Goal: Information Seeking & Learning: Find specific fact

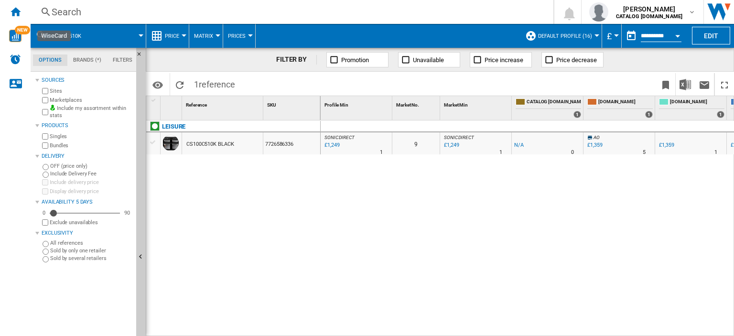
click at [63, 9] on div "Search" at bounding box center [290, 11] width 477 height 13
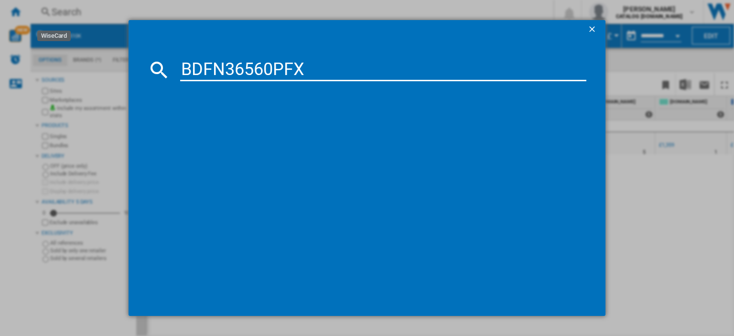
type input "BDFN36560PFX"
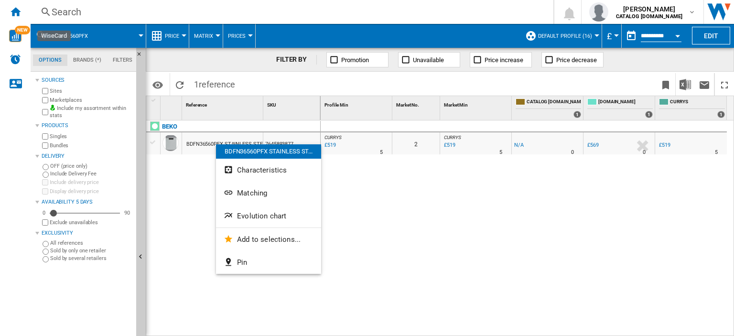
click at [286, 213] on button "Evolution chart" at bounding box center [268, 216] width 105 height 23
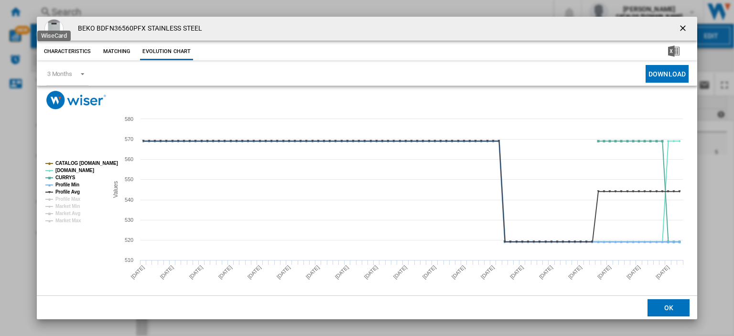
click at [69, 184] on tspan "Profile Min" at bounding box center [67, 184] width 24 height 5
click at [69, 191] on tspan "Profile Avg" at bounding box center [67, 191] width 24 height 5
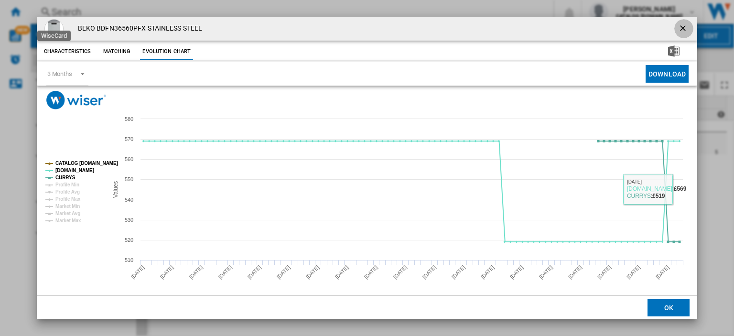
click at [684, 22] on button "Product popup" at bounding box center [683, 28] width 19 height 19
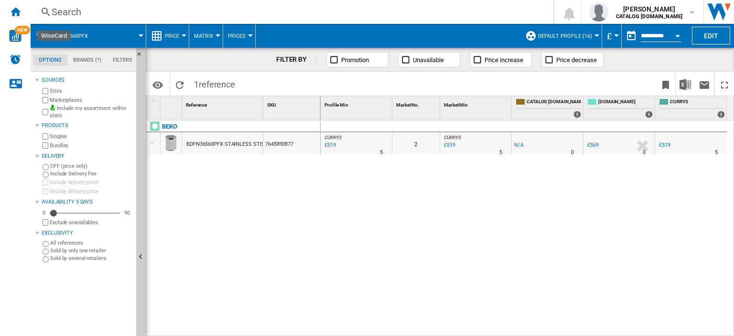
click at [672, 145] on div at bounding box center [673, 152] width 5 height 23
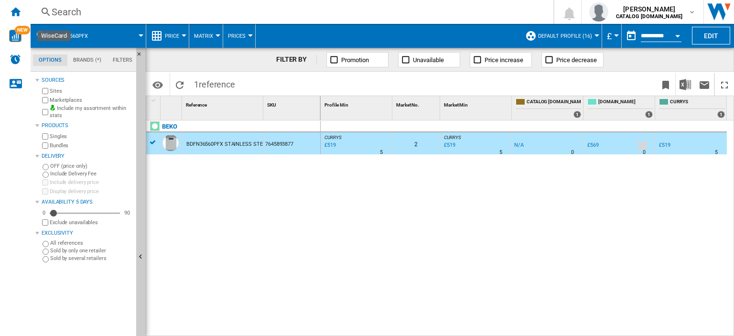
click at [663, 141] on div "£519" at bounding box center [664, 146] width 13 height 10
click at [65, 13] on div "Search" at bounding box center [290, 11] width 477 height 13
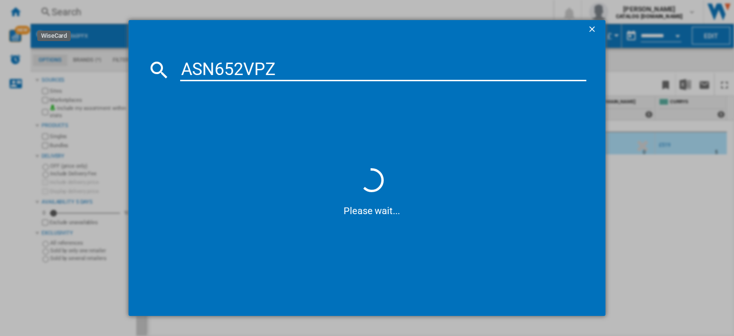
type input "ASN652VPZ"
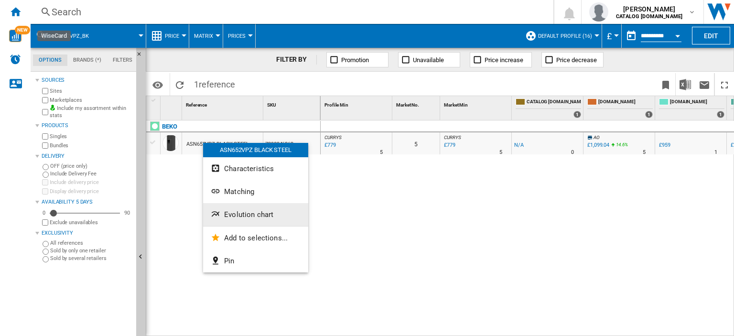
click at [240, 214] on span "Evolution chart" at bounding box center [248, 214] width 49 height 9
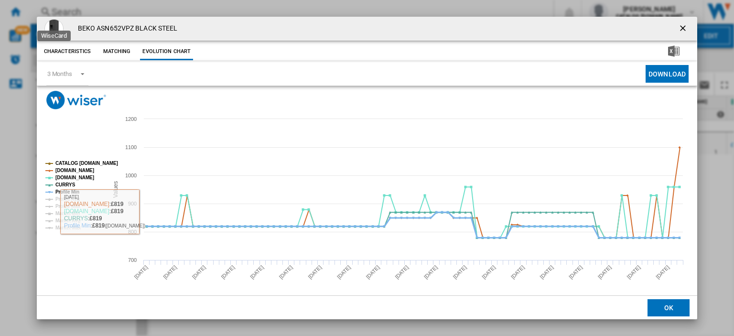
click at [71, 191] on tspan "Profile Min" at bounding box center [67, 191] width 24 height 5
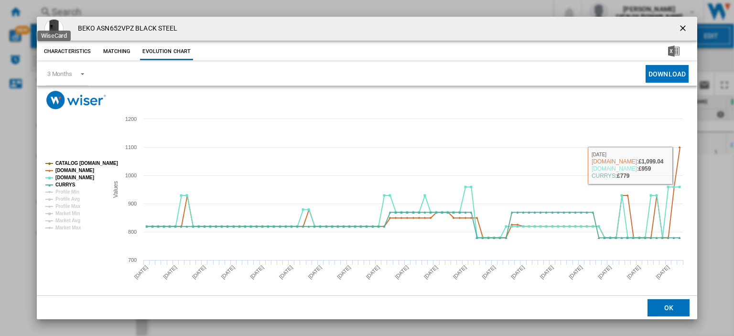
click at [678, 24] on ng-md-icon "getI18NText('BUTTONS.CLOSE_DIALOG')" at bounding box center [683, 28] width 11 height 11
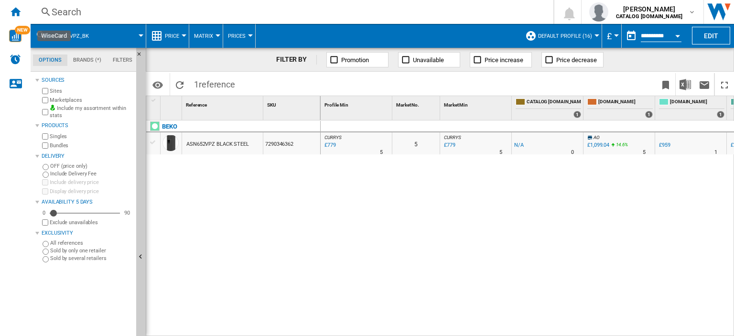
click at [329, 141] on div "£779" at bounding box center [329, 146] width 13 height 10
click at [64, 7] on div "Search" at bounding box center [290, 11] width 477 height 13
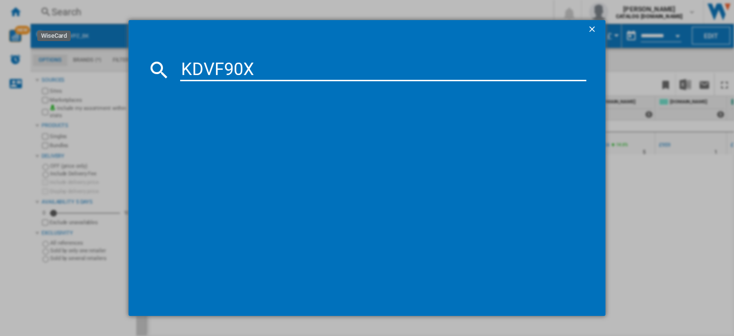
type input "KDVF90X"
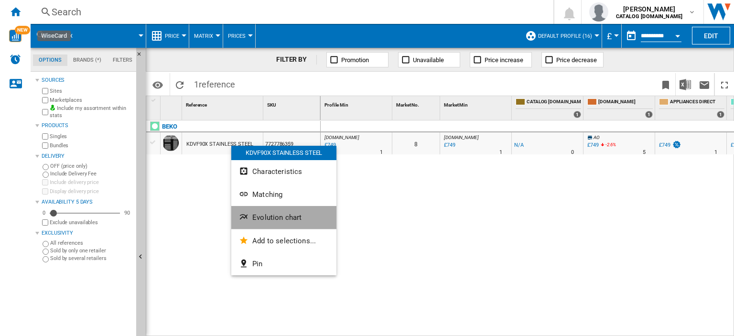
click at [289, 217] on span "Evolution chart" at bounding box center [276, 217] width 49 height 9
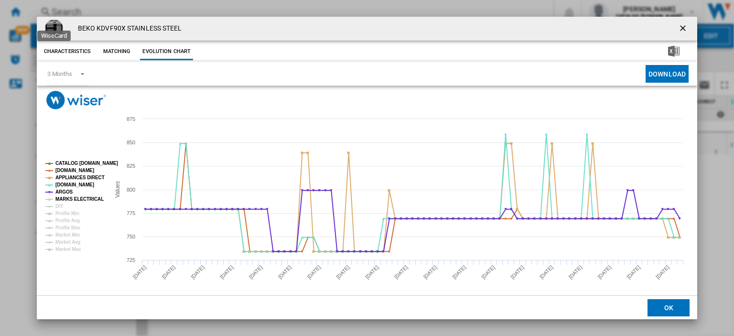
click at [71, 202] on tspan "MARKS ELECTRICAL" at bounding box center [79, 198] width 48 height 5
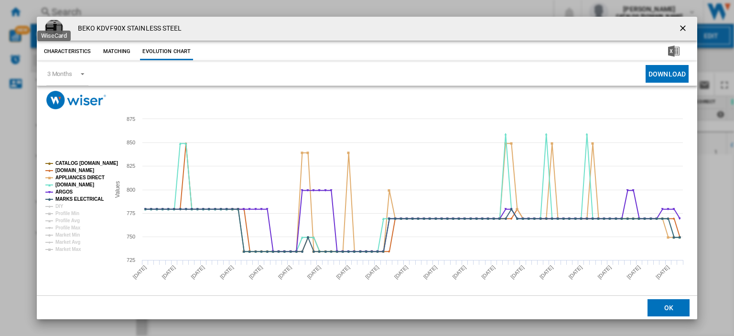
click at [678, 26] on ng-md-icon "getI18NText('BUTTONS.CLOSE_DIALOG')" at bounding box center [683, 28] width 11 height 11
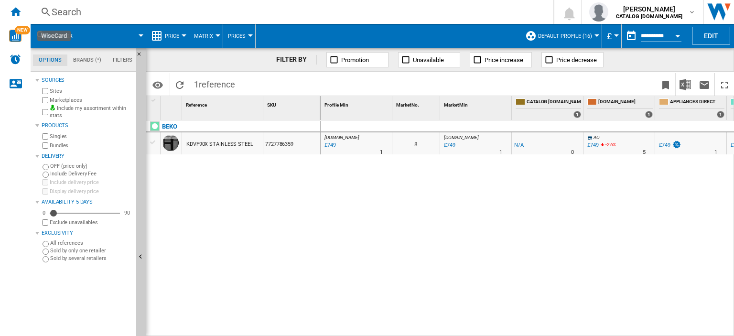
click at [57, 12] on div "Search" at bounding box center [290, 11] width 477 height 13
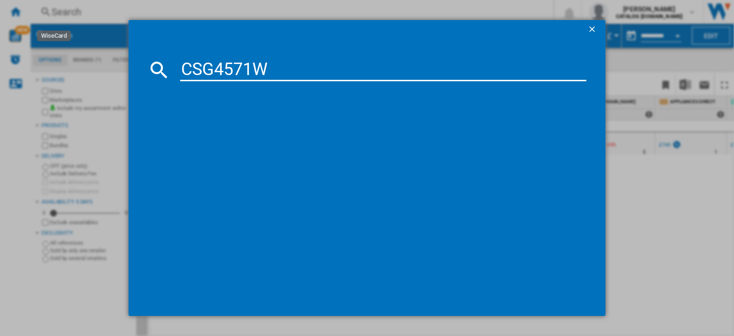
type input "CSG4571W"
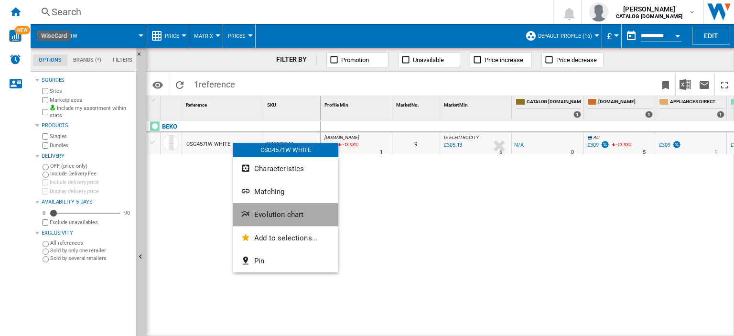
click at [276, 215] on span "Evolution chart" at bounding box center [278, 214] width 49 height 9
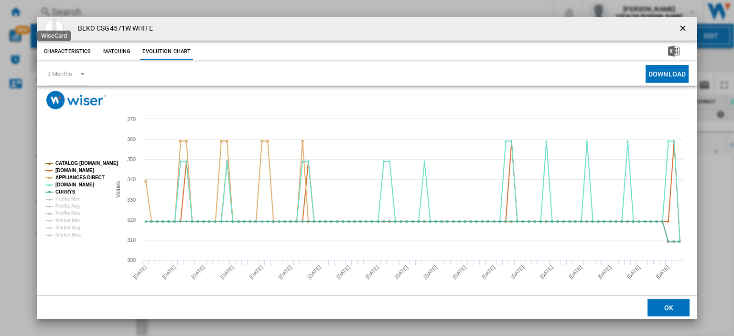
click at [678, 27] on ng-md-icon "getI18NText('BUTTONS.CLOSE_DIALOG')" at bounding box center [683, 28] width 11 height 11
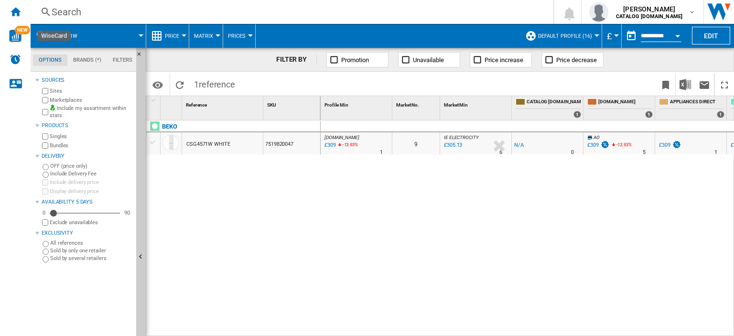
click at [60, 13] on div "Search" at bounding box center [290, 11] width 477 height 13
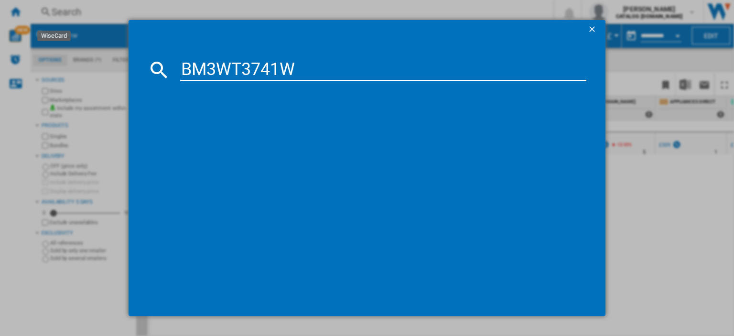
type input "BM3WT3741W"
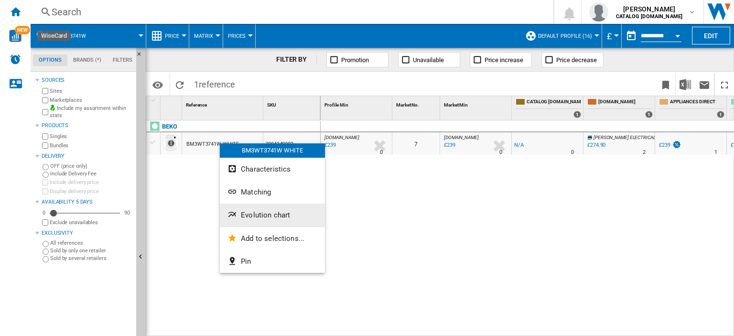
click at [273, 214] on span "Evolution chart" at bounding box center [265, 215] width 49 height 9
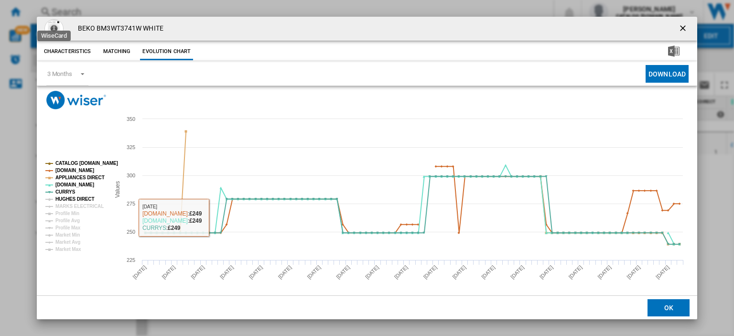
click at [75, 199] on tspan "HUGHES DIRECT" at bounding box center [74, 198] width 39 height 5
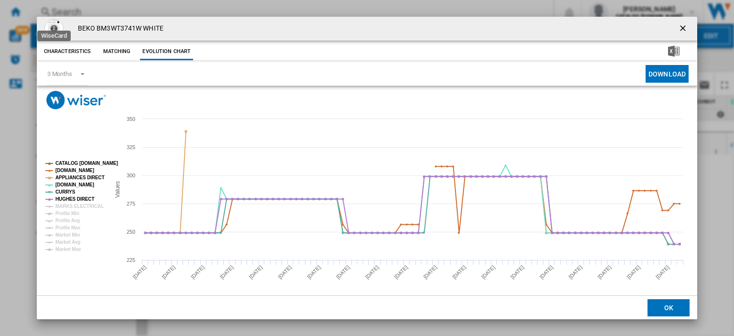
click at [77, 202] on tspan "HUGHES DIRECT" at bounding box center [74, 198] width 39 height 5
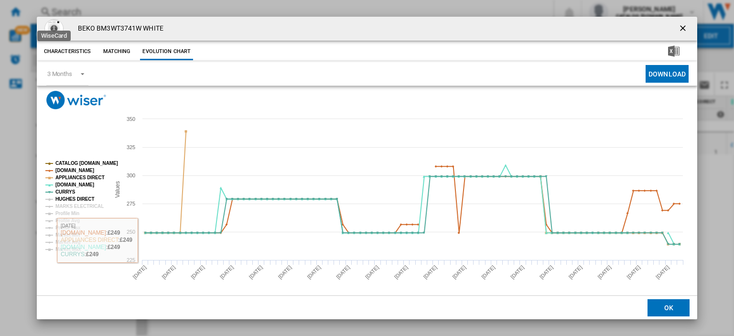
click at [79, 198] on tspan "HUGHES DIRECT" at bounding box center [74, 198] width 39 height 5
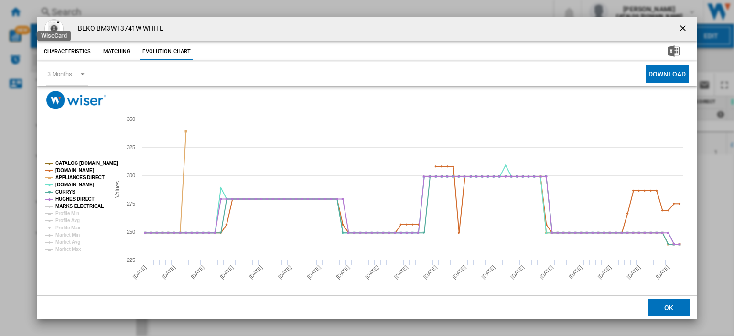
click at [80, 204] on tspan "MARKS ELECTRICAL" at bounding box center [79, 206] width 48 height 5
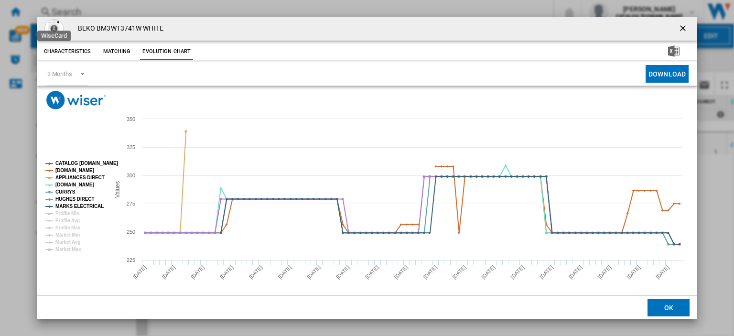
click at [679, 26] on ng-md-icon "getI18NText('BUTTONS.CLOSE_DIALOG')" at bounding box center [683, 28] width 11 height 11
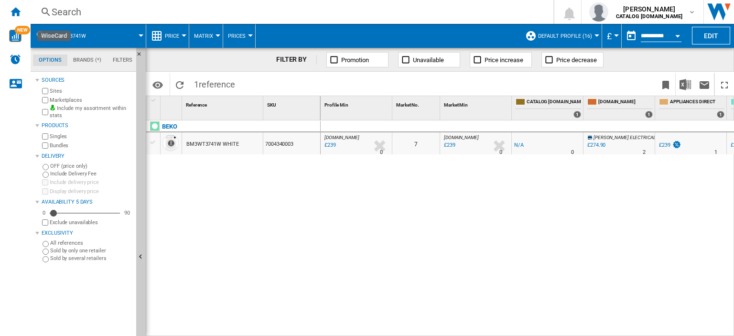
click at [63, 10] on div "Search" at bounding box center [290, 11] width 477 height 13
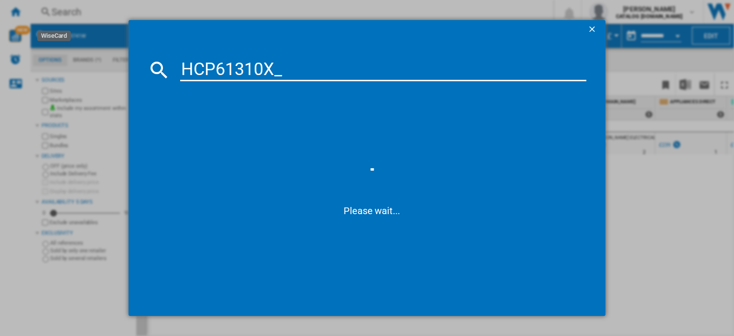
type input "HCP61310X"
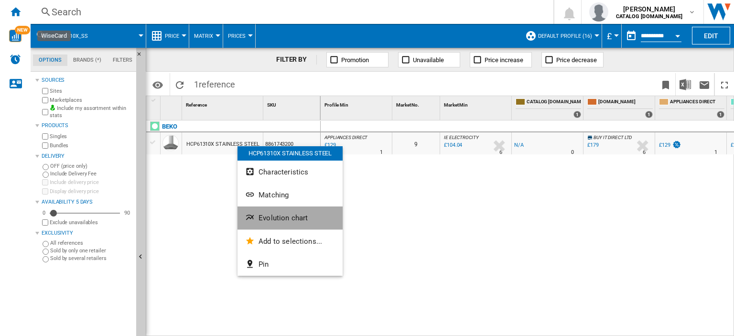
click at [280, 225] on button "Evolution chart" at bounding box center [290, 217] width 105 height 23
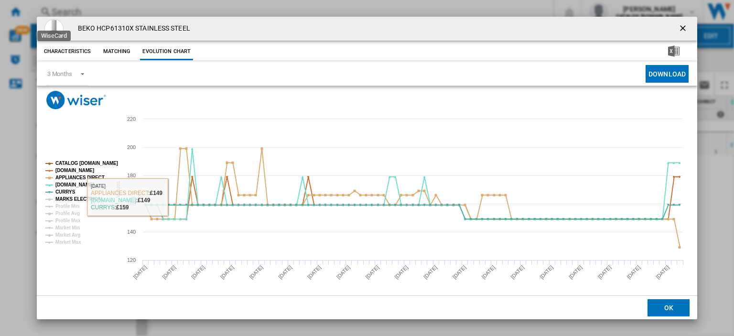
click at [77, 199] on tspan "MARKS ELECTRICAL" at bounding box center [79, 198] width 48 height 5
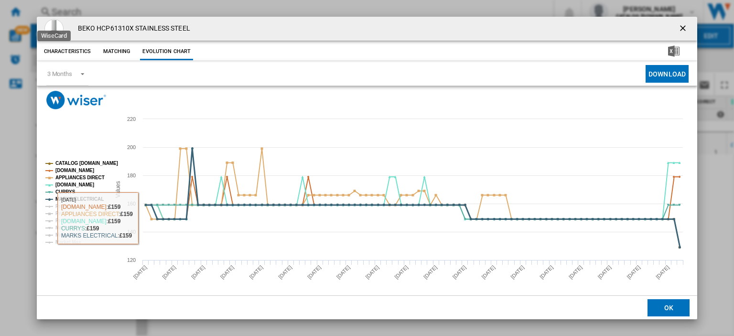
click at [72, 200] on tspan "MARKS ELECTRICAL" at bounding box center [79, 198] width 48 height 5
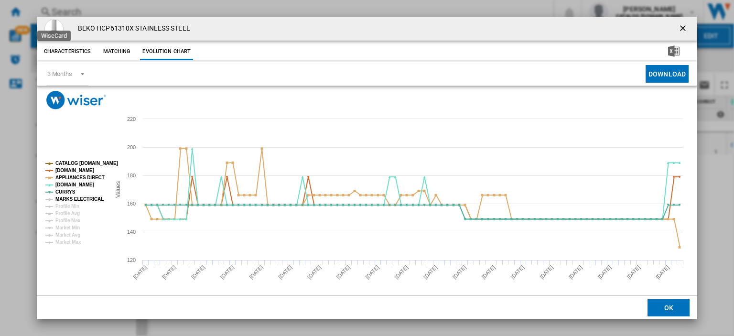
click at [70, 199] on tspan "MARKS ELECTRICAL" at bounding box center [79, 198] width 48 height 5
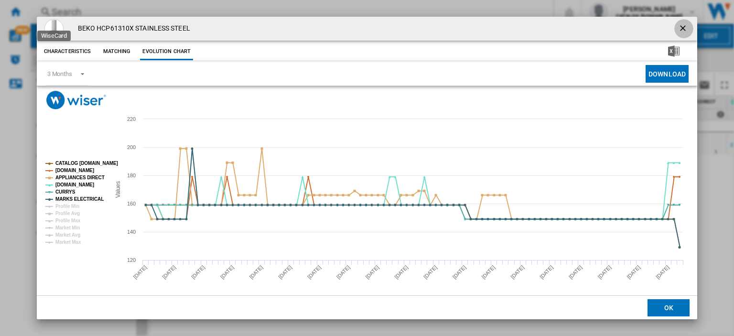
drag, startPoint x: 680, startPoint y: 27, endPoint x: 140, endPoint y: 32, distance: 540.6
click at [680, 28] on ng-md-icon "getI18NText('BUTTONS.CLOSE_DIALOG')" at bounding box center [683, 28] width 11 height 11
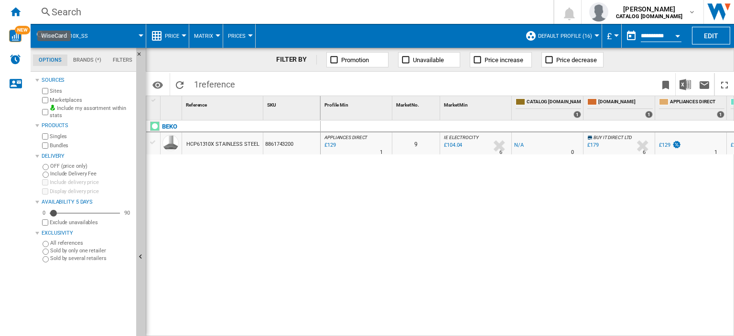
click at [62, 11] on div "Search" at bounding box center [290, 11] width 477 height 13
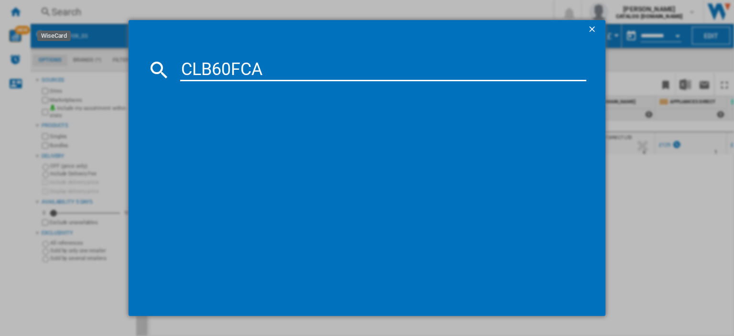
type input "CLB60FCA"
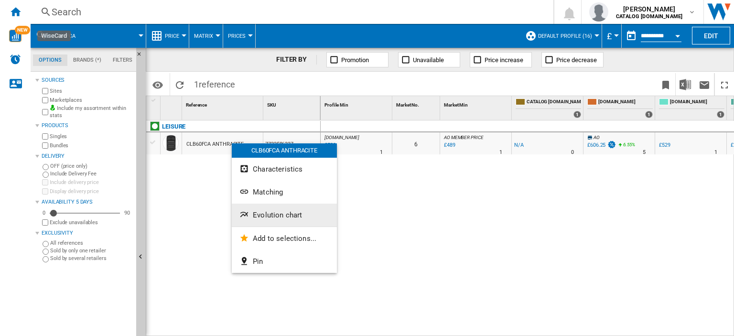
click at [277, 216] on span "Evolution chart" at bounding box center [277, 215] width 49 height 9
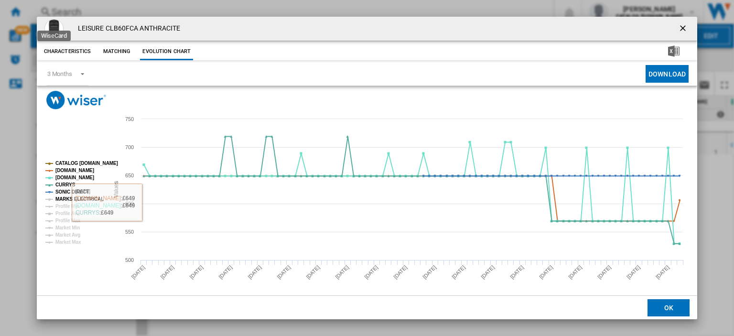
click at [65, 198] on tspan "MARKS ELECTRICAL" at bounding box center [79, 198] width 48 height 5
click at [678, 30] on ng-md-icon "getI18NText('BUTTONS.CLOSE_DIALOG')" at bounding box center [683, 28] width 11 height 11
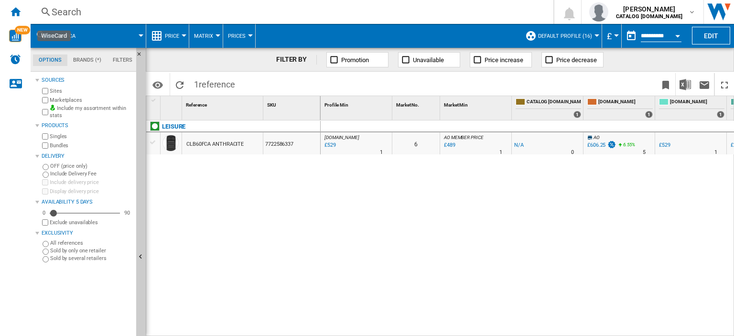
click at [71, 16] on div "Search" at bounding box center [290, 11] width 477 height 13
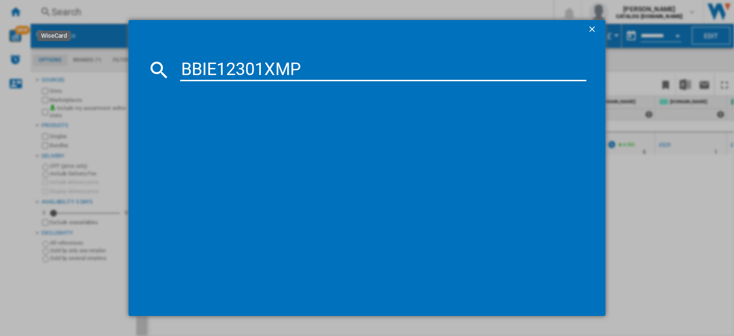
type input "BBIE12301XMP"
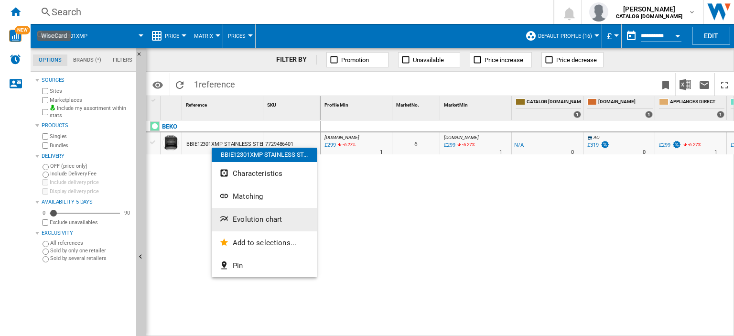
click at [238, 222] on span "Evolution chart" at bounding box center [257, 219] width 49 height 9
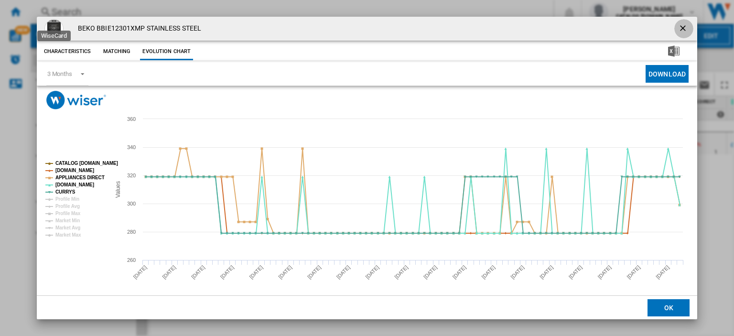
click at [683, 27] on ng-md-icon "getI18NText('BUTTONS.CLOSE_DIALOG')" at bounding box center [683, 28] width 11 height 11
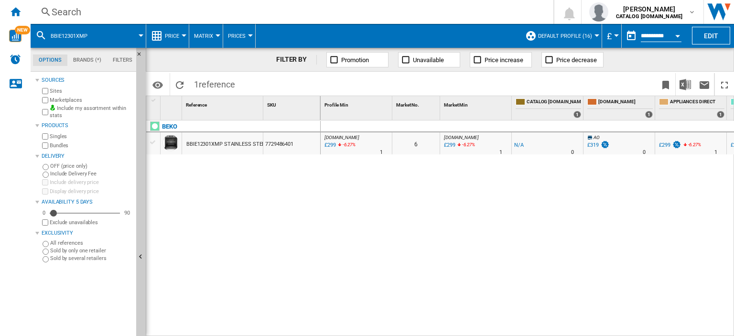
click at [65, 11] on div "Search" at bounding box center [290, 11] width 477 height 13
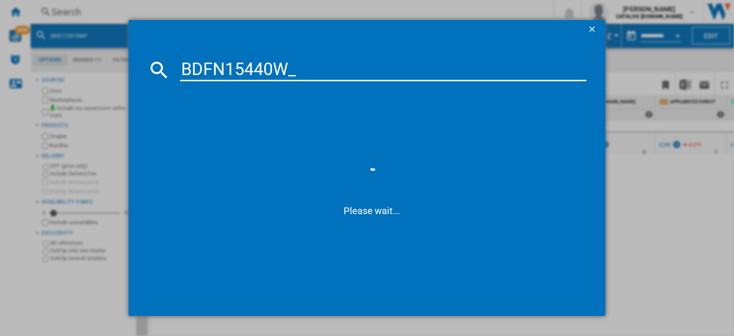
type input "BDFN15440W"
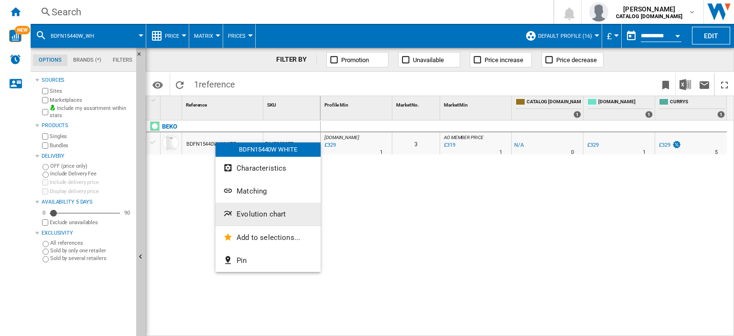
click at [249, 220] on button "Evolution chart" at bounding box center [268, 214] width 105 height 23
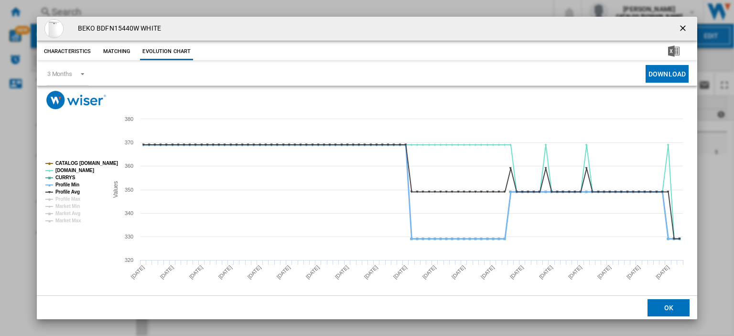
click at [58, 184] on tspan "Profile Min" at bounding box center [67, 184] width 24 height 5
click at [59, 189] on tspan "Profile Avg" at bounding box center [67, 191] width 24 height 5
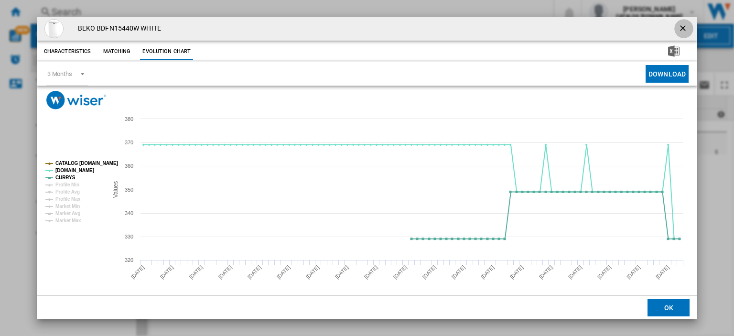
click at [681, 27] on ng-md-icon "getI18NText('BUTTONS.CLOSE_DIALOG')" at bounding box center [683, 28] width 11 height 11
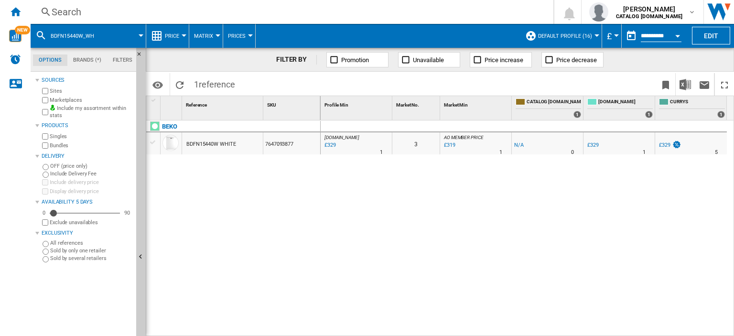
click at [63, 14] on div "Search" at bounding box center [290, 11] width 477 height 13
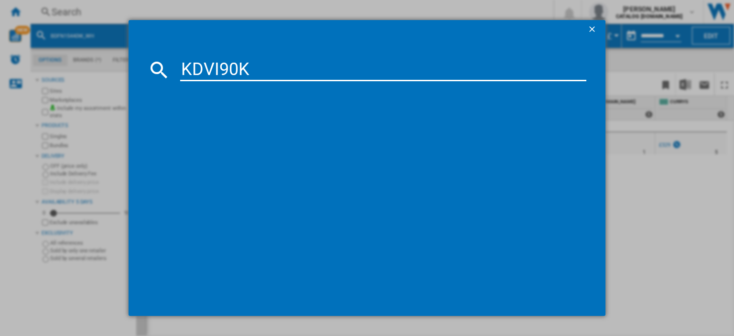
type input "KDVI90K"
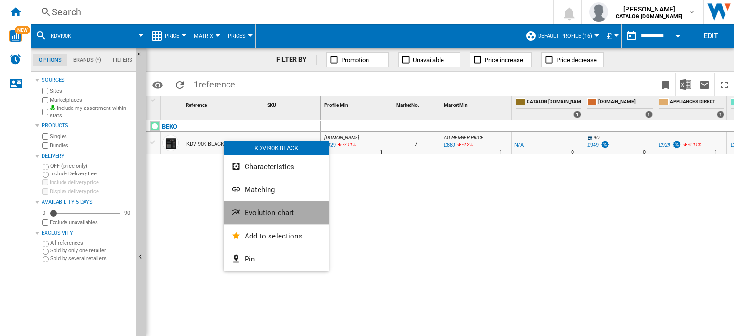
click at [271, 216] on span "Evolution chart" at bounding box center [269, 212] width 49 height 9
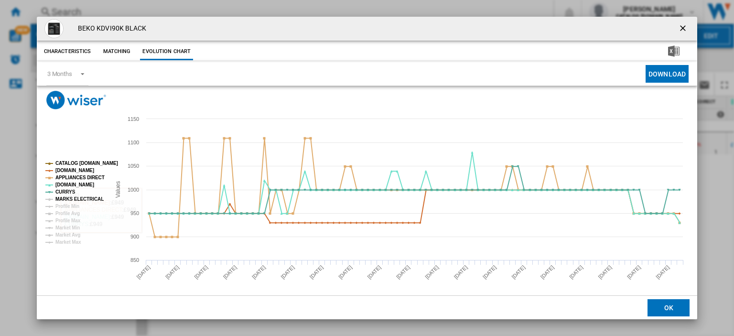
click at [72, 199] on tspan "MARKS ELECTRICAL" at bounding box center [79, 198] width 48 height 5
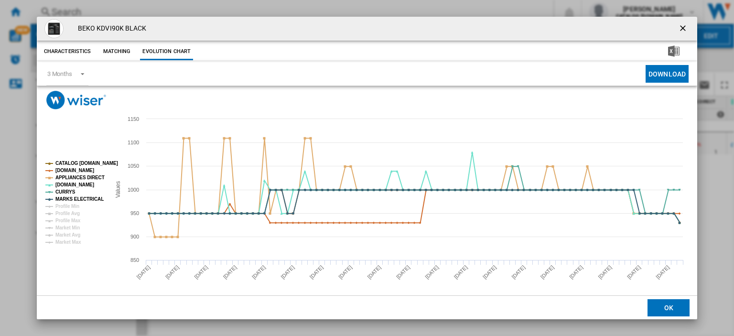
click at [678, 23] on ng-md-icon "getI18NText('BUTTONS.CLOSE_DIALOG')" at bounding box center [683, 28] width 11 height 11
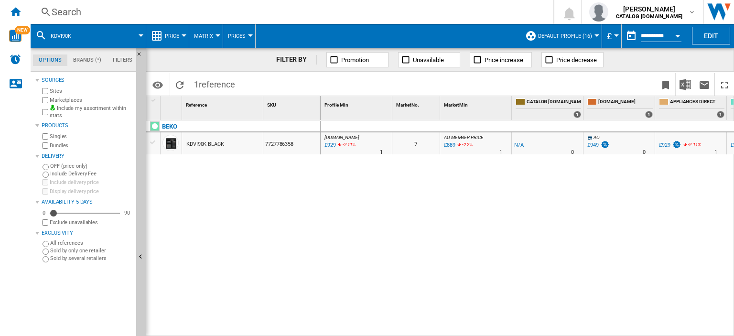
click at [70, 15] on div "Search" at bounding box center [290, 11] width 477 height 13
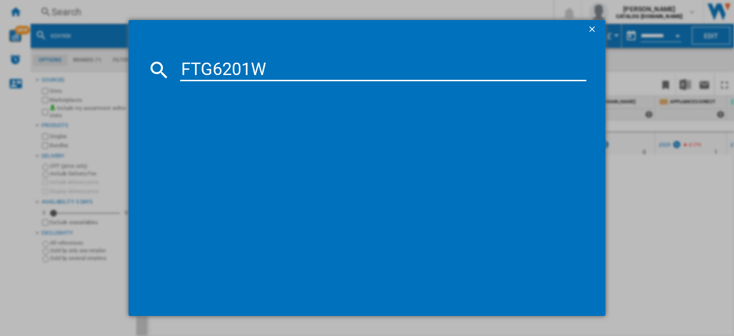
type input "FTG6201W"
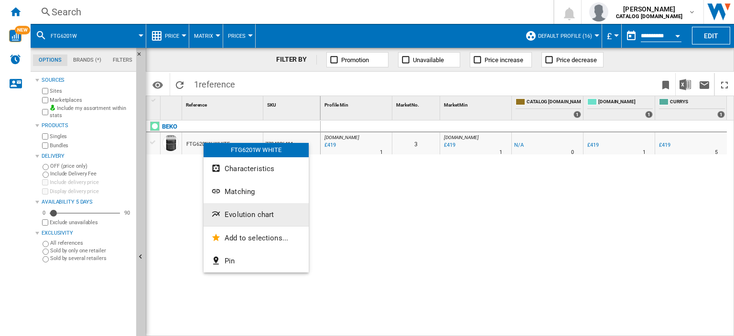
click at [239, 221] on button "Evolution chart" at bounding box center [256, 214] width 105 height 23
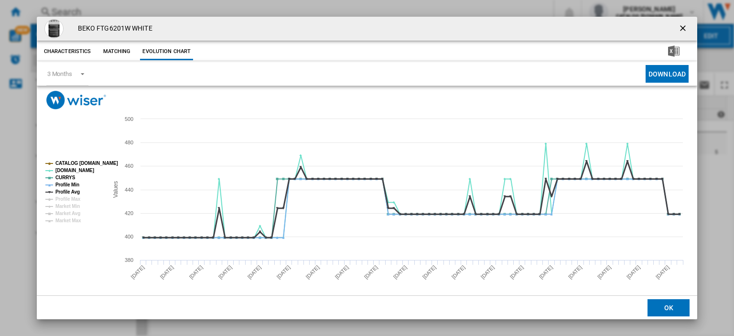
click at [60, 191] on tspan "Profile Avg" at bounding box center [67, 191] width 24 height 5
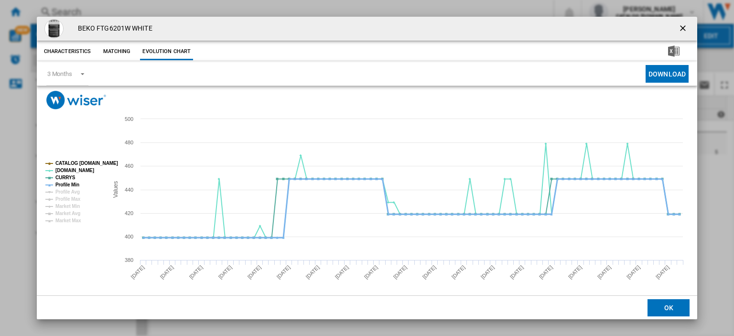
click at [63, 186] on tspan "Profile Min" at bounding box center [67, 184] width 24 height 5
click at [678, 28] on ng-md-icon "getI18NText('BUTTONS.CLOSE_DIALOG')" at bounding box center [683, 28] width 11 height 11
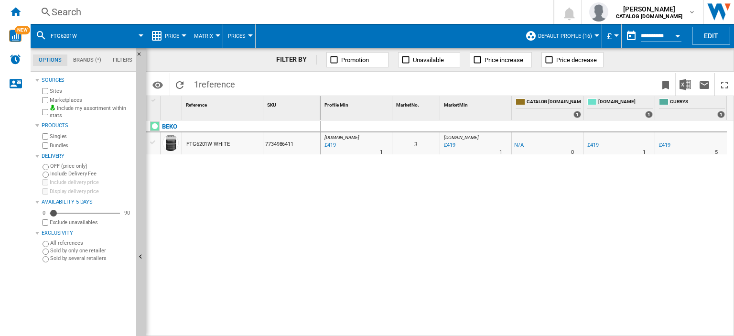
click at [63, 14] on div "Search" at bounding box center [290, 11] width 477 height 13
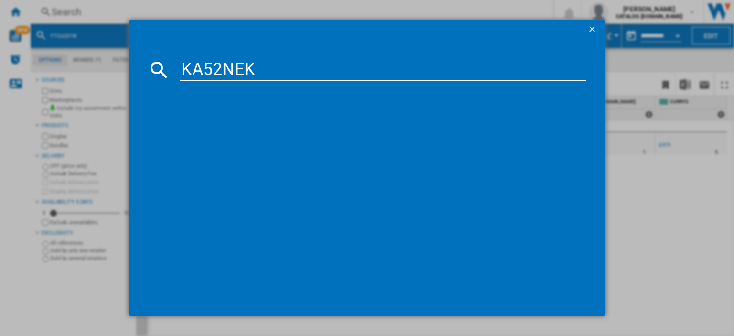
type input "KA52NEK"
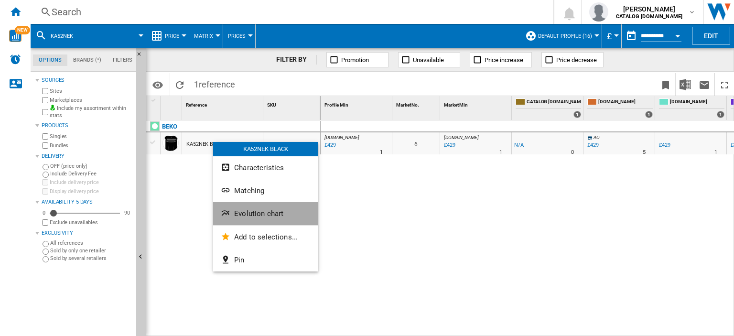
click at [256, 212] on span "Evolution chart" at bounding box center [258, 213] width 49 height 9
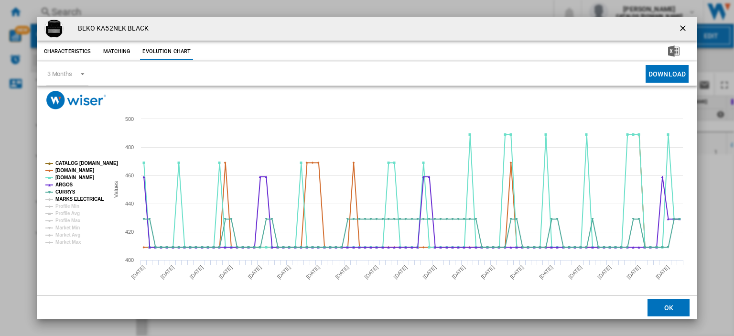
click at [70, 198] on tspan "MARKS ELECTRICAL" at bounding box center [79, 198] width 48 height 5
click at [678, 26] on ng-md-icon "getI18NText('BUTTONS.CLOSE_DIALOG')" at bounding box center [683, 28] width 11 height 11
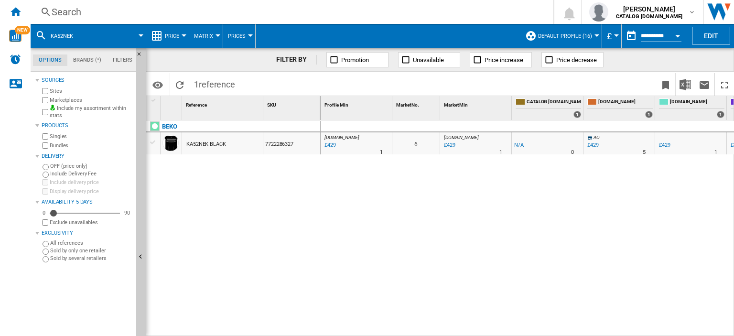
click at [69, 11] on div "Search" at bounding box center [290, 11] width 477 height 13
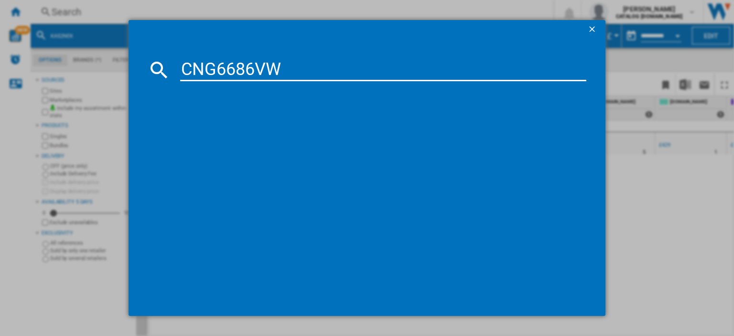
type input "CNG6686VW"
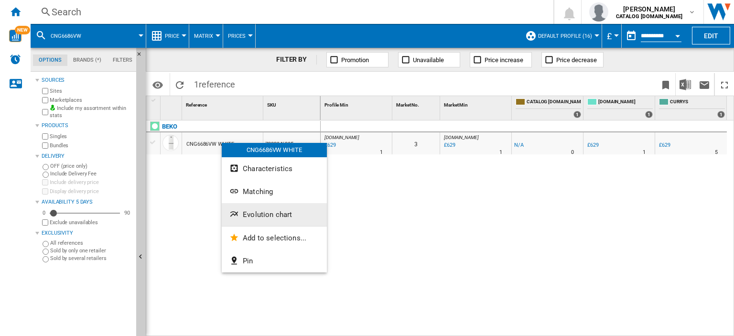
click at [248, 214] on span "Evolution chart" at bounding box center [267, 214] width 49 height 9
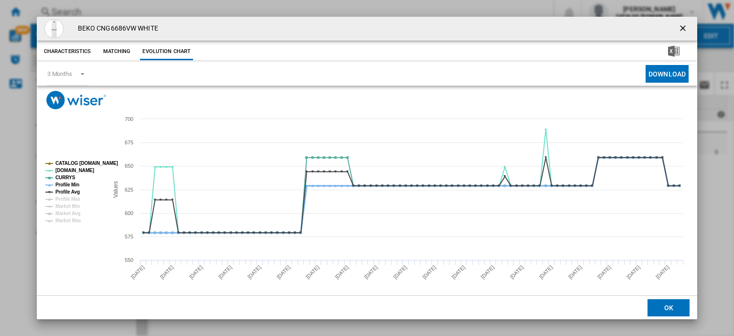
click at [69, 182] on tspan "Profile Min" at bounding box center [67, 184] width 24 height 5
click at [69, 190] on tspan "Profile Avg" at bounding box center [67, 191] width 24 height 5
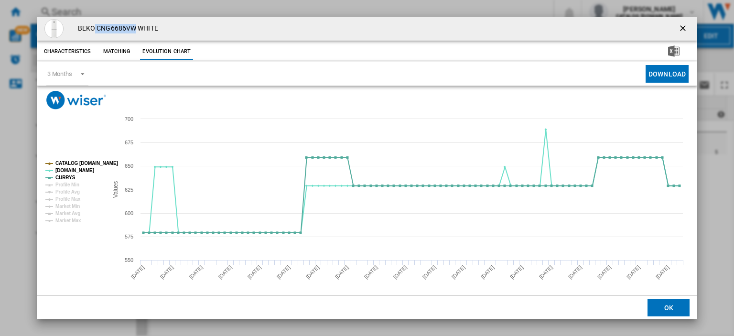
drag, startPoint x: 134, startPoint y: 28, endPoint x: 95, endPoint y: 28, distance: 39.2
click at [95, 28] on h4 "BEKO CNG6686VW WHITE" at bounding box center [115, 29] width 85 height 10
copy h4 "CNG6686VW"
click at [678, 28] on ng-md-icon "getI18NText('BUTTONS.CLOSE_DIALOG')" at bounding box center [683, 28] width 11 height 11
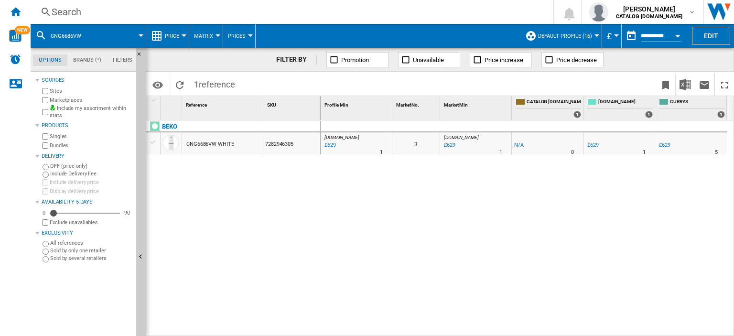
click at [56, 12] on div "Search" at bounding box center [290, 11] width 477 height 13
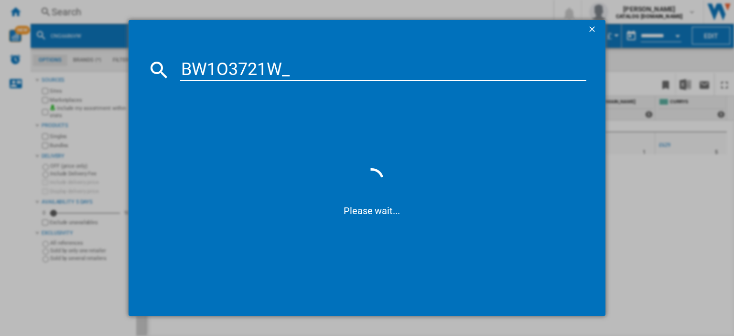
type input "BW1O3721W"
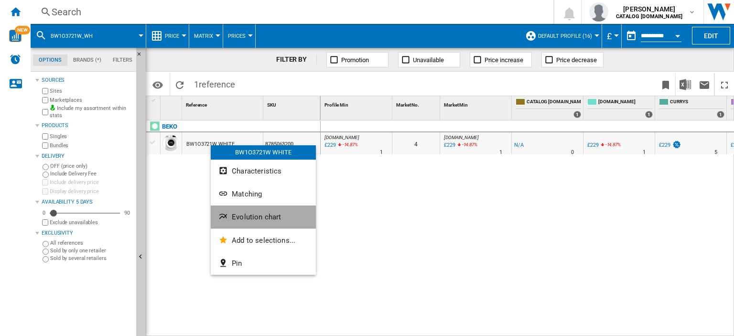
click at [250, 217] on span "Evolution chart" at bounding box center [256, 217] width 49 height 9
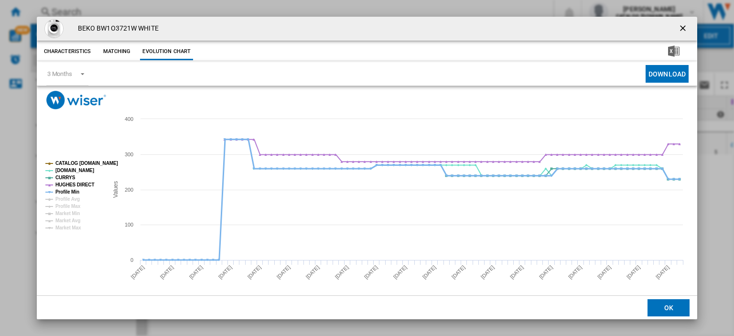
click at [64, 192] on tspan "Profile Min" at bounding box center [67, 191] width 24 height 5
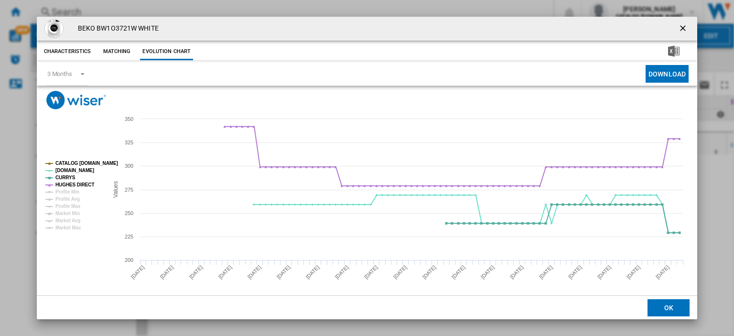
click at [678, 26] on ng-md-icon "getI18NText('BUTTONS.CLOSE_DIALOG')" at bounding box center [683, 28] width 11 height 11
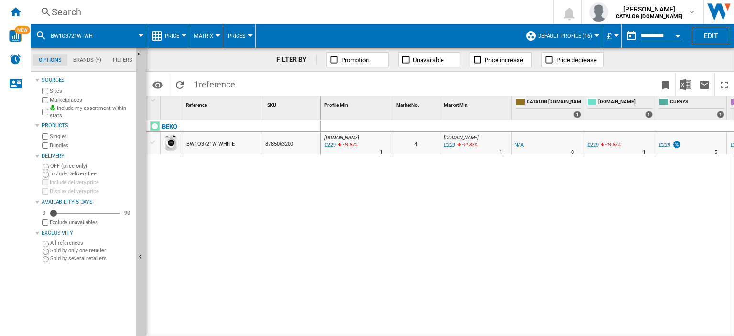
click at [67, 13] on div "Search" at bounding box center [290, 11] width 477 height 13
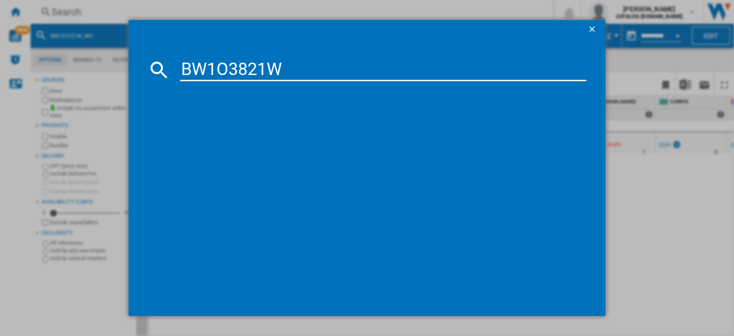
type input "BW1O3821W"
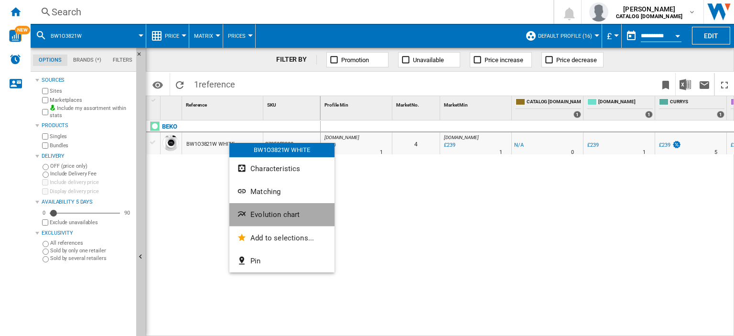
click at [268, 212] on span "Evolution chart" at bounding box center [274, 214] width 49 height 9
